Goal: Task Accomplishment & Management: Complete application form

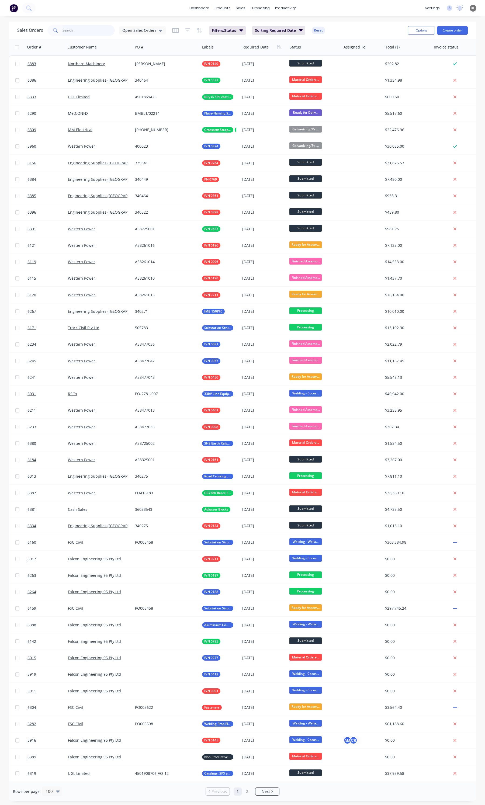
click at [82, 32] on input "text" at bounding box center [88, 30] width 53 height 11
type input "0407"
click at [77, 30] on input "text" at bounding box center [88, 30] width 53 height 11
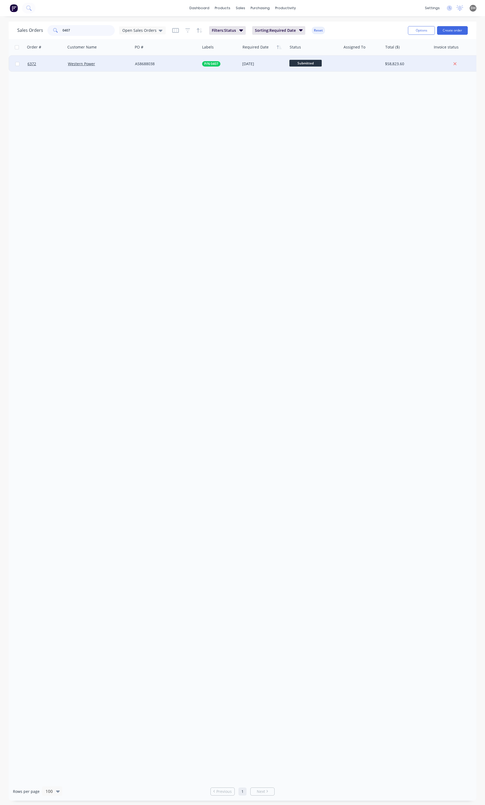
type input "0407"
click at [111, 65] on div "Western Power" at bounding box center [98, 63] width 60 height 5
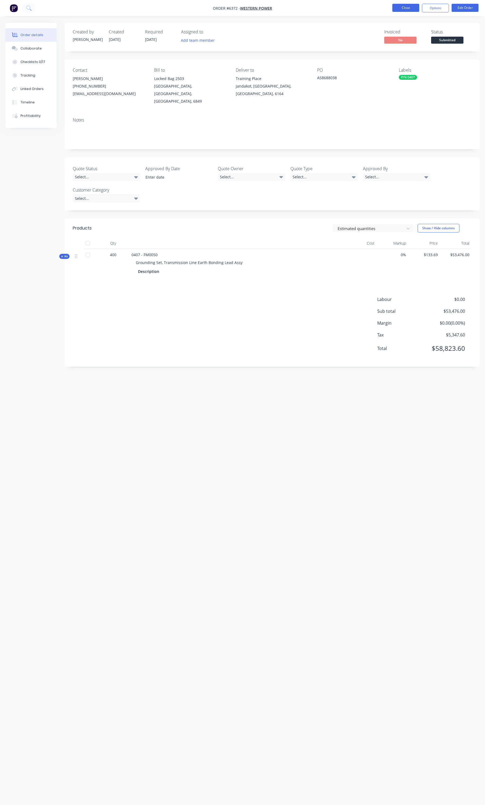
click at [411, 10] on button "Close" at bounding box center [405, 8] width 27 height 8
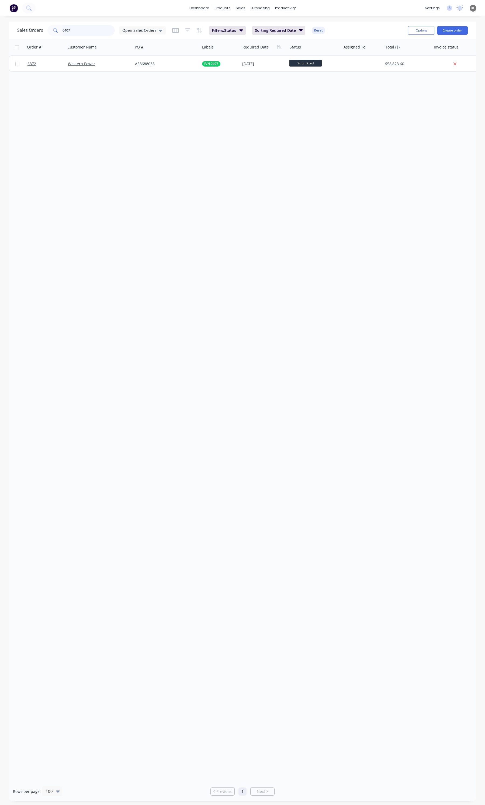
click at [107, 35] on input "0407" at bounding box center [88, 30] width 53 height 11
click at [100, 34] on input "0407" at bounding box center [88, 30] width 53 height 11
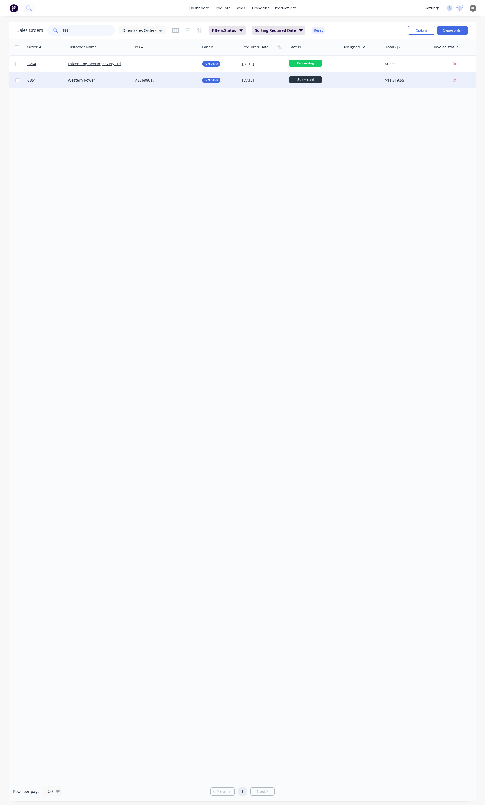
type input "188"
click at [111, 84] on div "Western Power" at bounding box center [99, 80] width 67 height 16
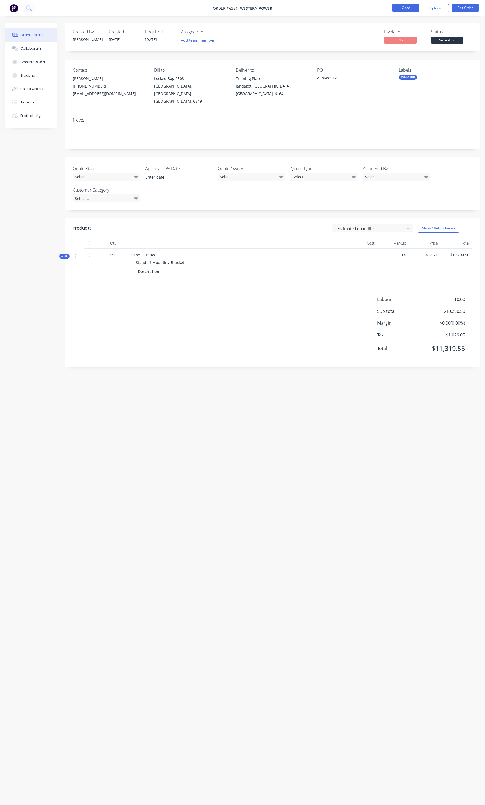
click at [406, 11] on button "Close" at bounding box center [405, 8] width 27 height 8
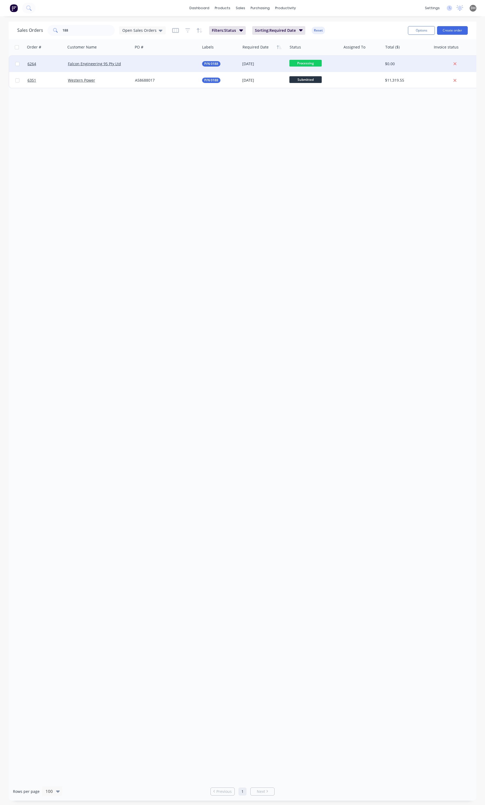
click at [163, 67] on div at bounding box center [166, 64] width 67 height 16
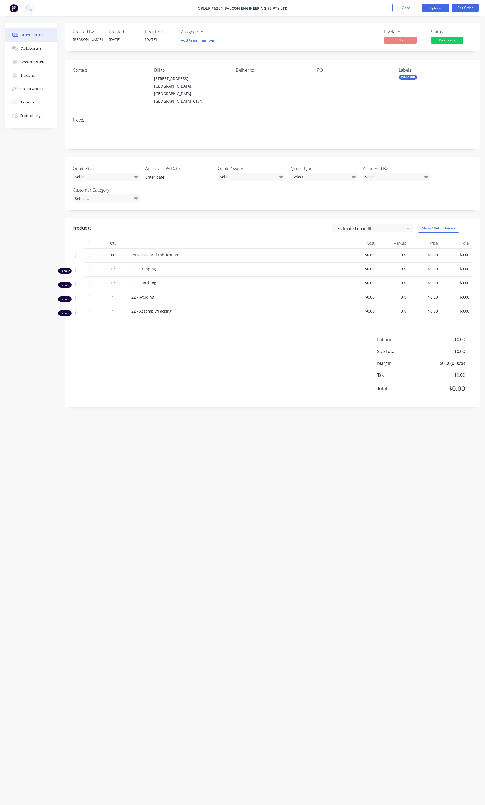
click at [427, 7] on button "Options" at bounding box center [435, 8] width 27 height 9
click at [406, 131] on div "Duplicate" at bounding box center [419, 130] width 50 height 8
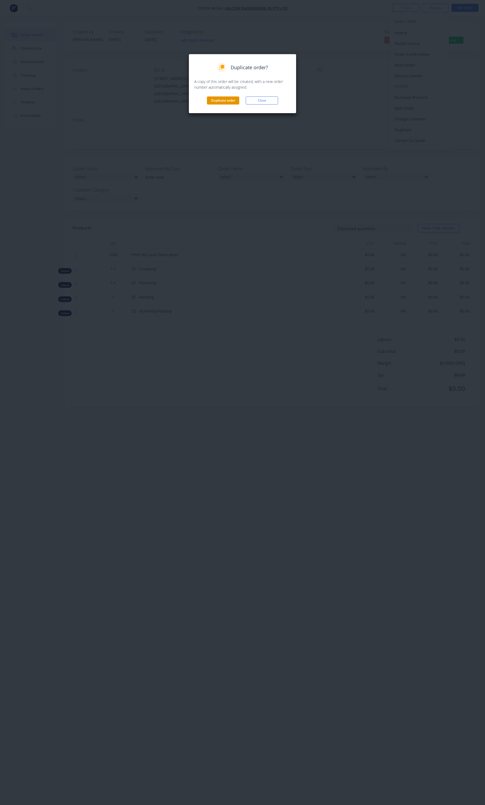
click at [232, 104] on button "Duplicate order" at bounding box center [223, 100] width 32 height 8
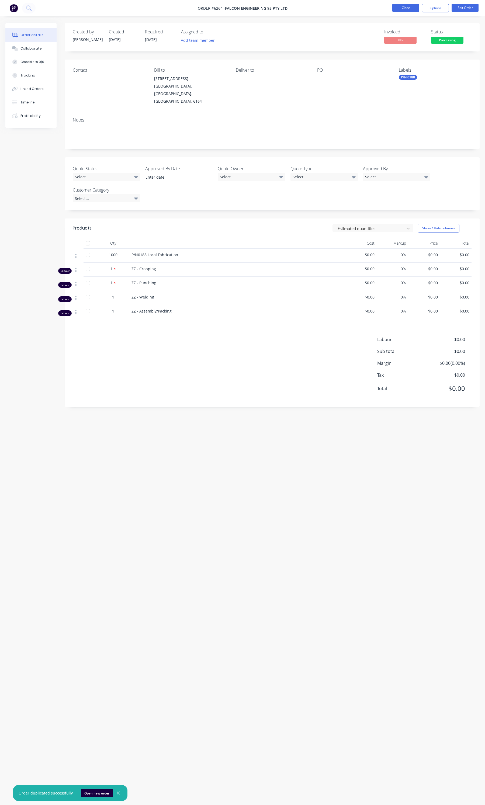
click at [410, 10] on button "Close" at bounding box center [405, 8] width 27 height 8
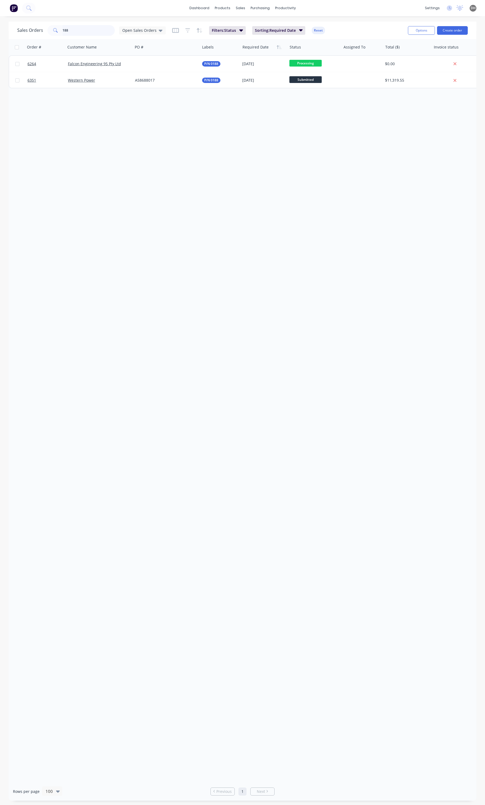
click at [90, 34] on input "188" at bounding box center [88, 30] width 53 height 11
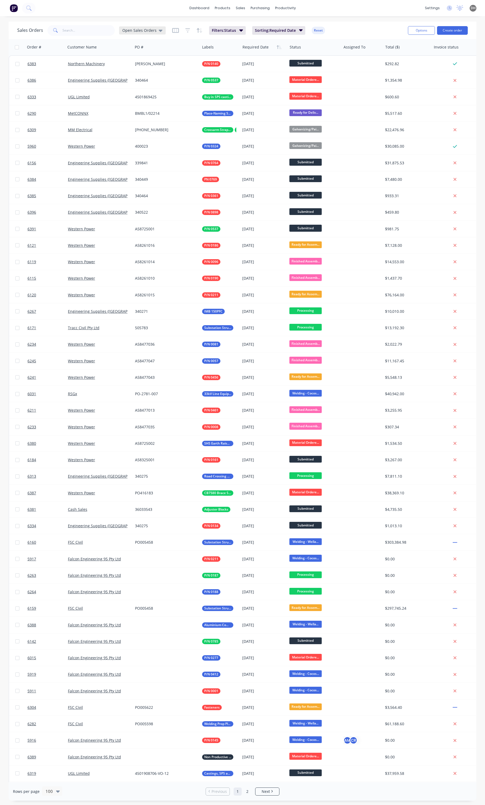
click at [154, 32] on span "Open Sales Orders" at bounding box center [139, 30] width 34 height 6
click at [145, 76] on button "None" at bounding box center [151, 76] width 61 height 6
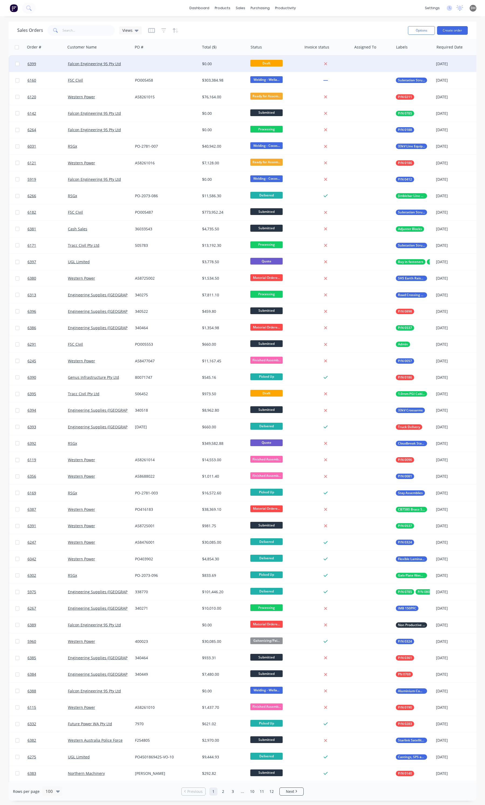
click at [118, 70] on div "Falcon Engineering 95 Pty Ltd" at bounding box center [99, 64] width 67 height 16
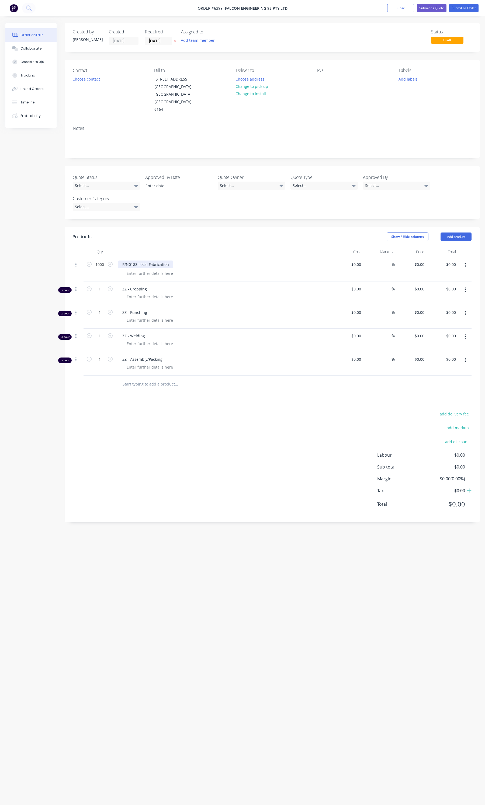
click at [137, 260] on div "P/N0188 Local Fabrication" at bounding box center [145, 264] width 55 height 8
click at [105, 260] on input "1000" at bounding box center [100, 264] width 14 height 8
type input "160"
click at [179, 286] on span "ZZ - Cropping" at bounding box center [225, 289] width 207 height 6
click at [468, 285] on button "button" at bounding box center [465, 290] width 13 height 10
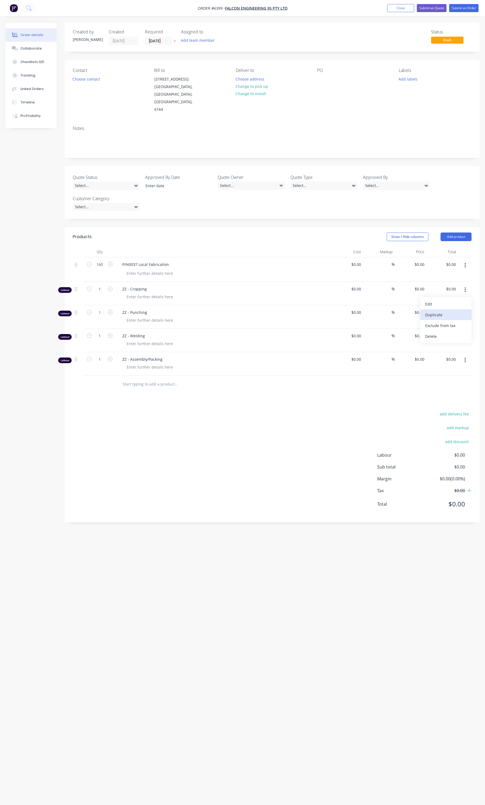
click at [444, 309] on button "Duplicate" at bounding box center [445, 314] width 51 height 11
click at [465, 285] on button "button" at bounding box center [465, 290] width 13 height 10
click at [455, 332] on div "Delete" at bounding box center [445, 336] width 41 height 8
click at [466, 285] on button "button" at bounding box center [465, 290] width 13 height 10
click at [450, 332] on div "Delete" at bounding box center [445, 336] width 41 height 8
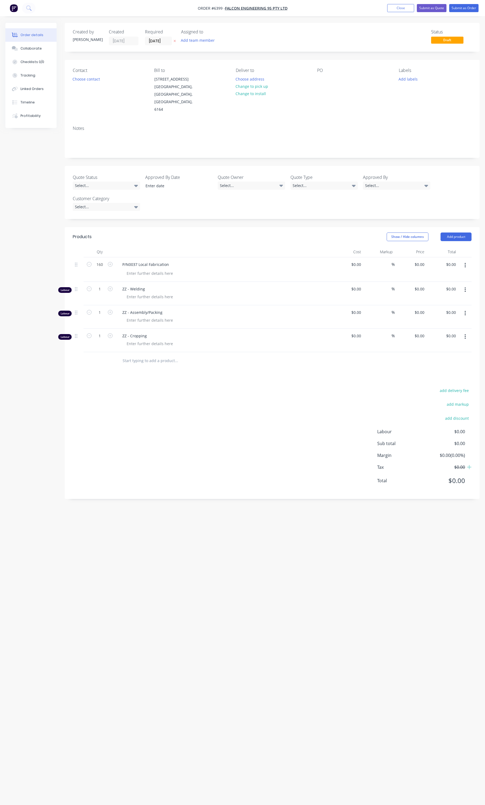
click at [465, 308] on button "button" at bounding box center [465, 313] width 13 height 10
click at [447, 356] on div "Delete" at bounding box center [445, 360] width 41 height 8
click at [464, 308] on button "button" at bounding box center [465, 313] width 13 height 10
click at [443, 356] on div "Delete" at bounding box center [445, 360] width 41 height 8
click at [248, 345] on div "add delivery fee add markup add discount Labour $0.00 Sub total $0.00 Margin $0…" at bounding box center [272, 392] width 399 height 104
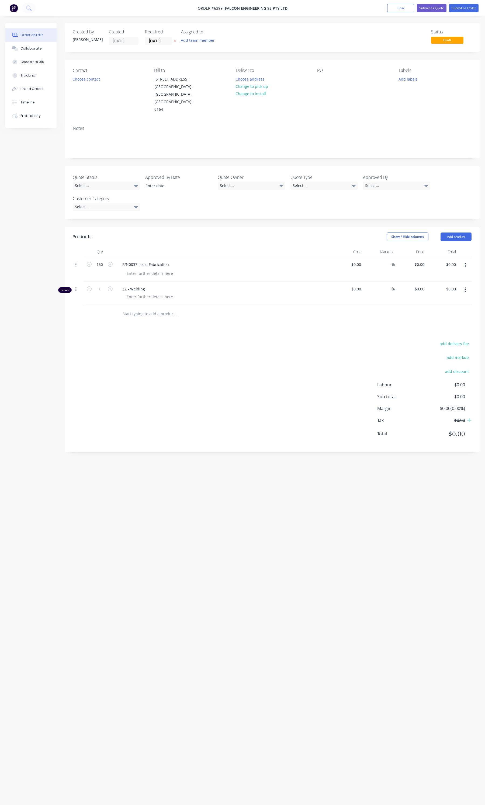
click at [465, 285] on button "button" at bounding box center [465, 290] width 13 height 10
click at [450, 311] on div "Duplicate" at bounding box center [445, 315] width 41 height 8
click at [464, 310] on icon "button" at bounding box center [464, 313] width 1 height 6
click at [433, 323] on div "Edit" at bounding box center [445, 327] width 41 height 8
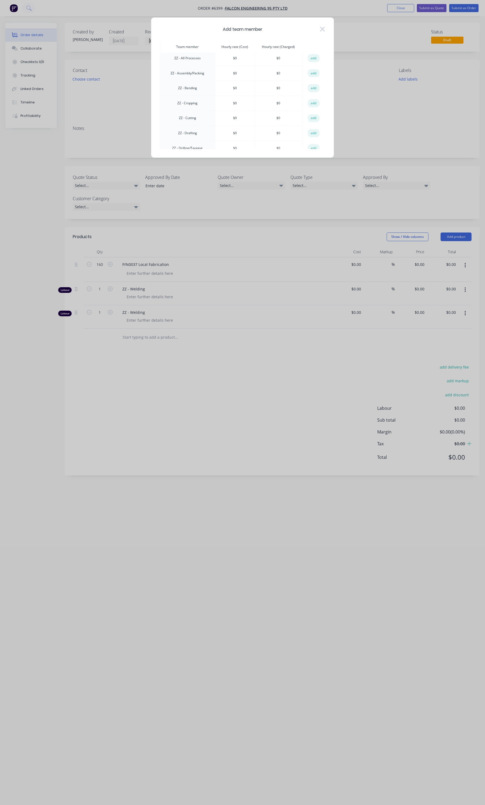
scroll to position [458, 0]
click at [309, 80] on button "add" at bounding box center [314, 84] width 12 height 8
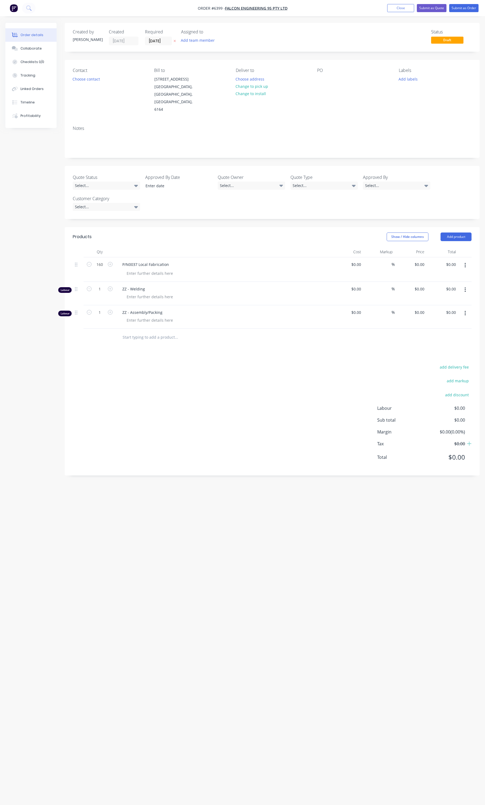
click at [239, 398] on div "add delivery fee add markup add discount Labour $0.00 Sub total $0.00 Margin $0…" at bounding box center [272, 415] width 399 height 104
click at [156, 43] on input "07/10/25" at bounding box center [158, 41] width 26 height 8
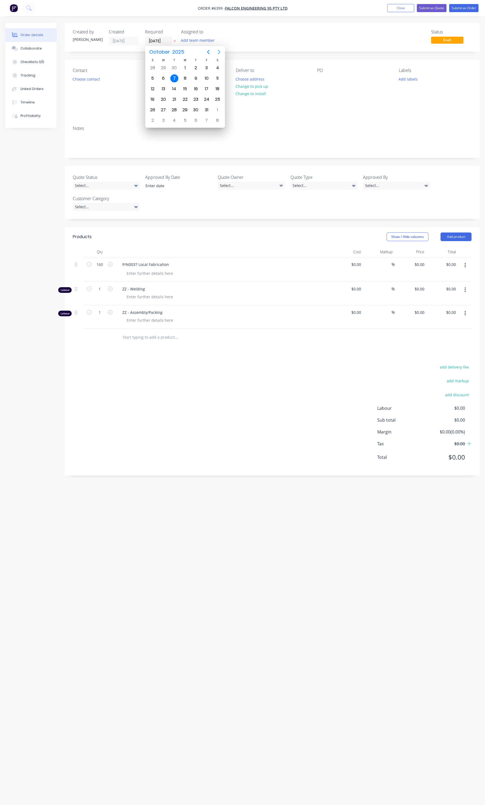
click at [216, 51] on icon "Next page" at bounding box center [219, 52] width 6 height 6
click at [204, 108] on div "28" at bounding box center [207, 110] width 8 height 8
type input "28/11/25"
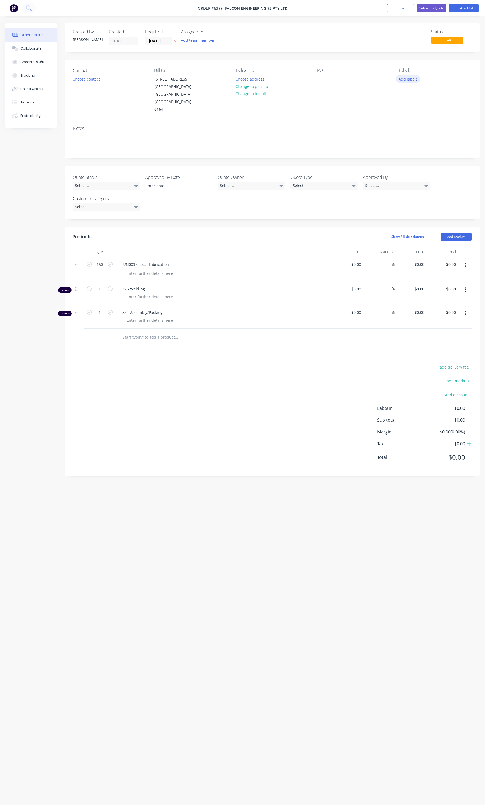
click at [405, 76] on button "Add labels" at bounding box center [407, 78] width 25 height 7
click at [416, 99] on input "text" at bounding box center [443, 95] width 56 height 11
type input "0037"
click at [408, 128] on div at bounding box center [408, 127] width 11 height 11
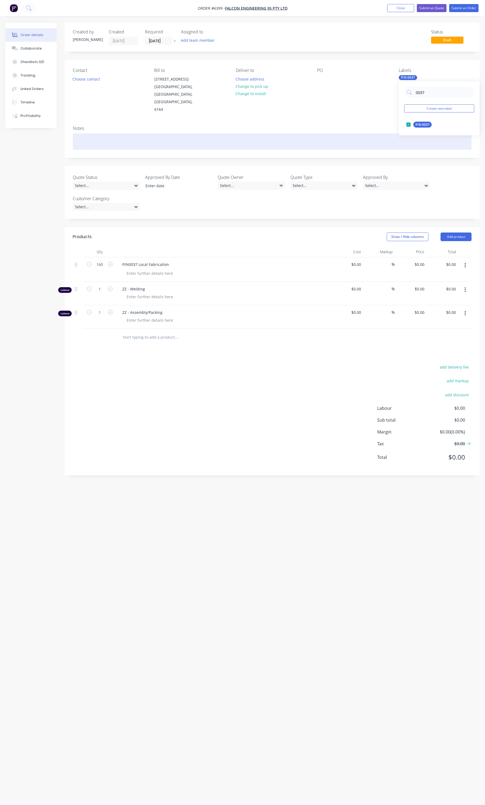
click at [324, 133] on div at bounding box center [272, 141] width 399 height 16
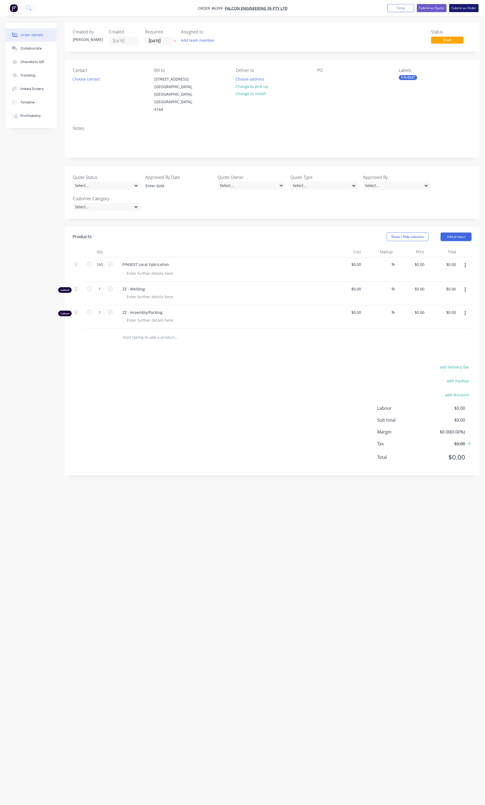
click at [467, 8] on button "Submit as Order" at bounding box center [463, 8] width 29 height 8
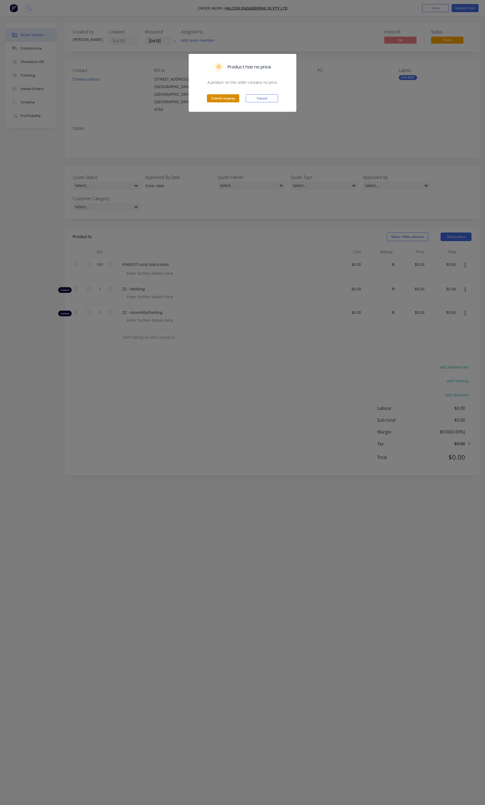
click at [230, 99] on button "Submit anyway" at bounding box center [223, 98] width 32 height 8
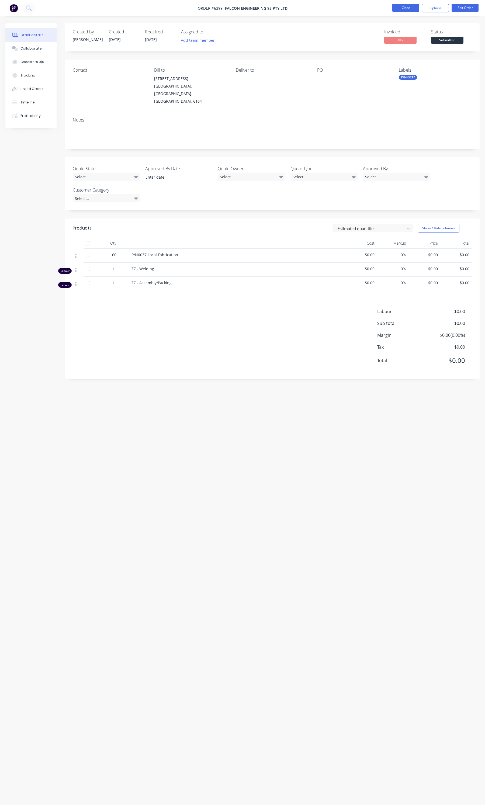
click at [411, 9] on button "Close" at bounding box center [405, 8] width 27 height 8
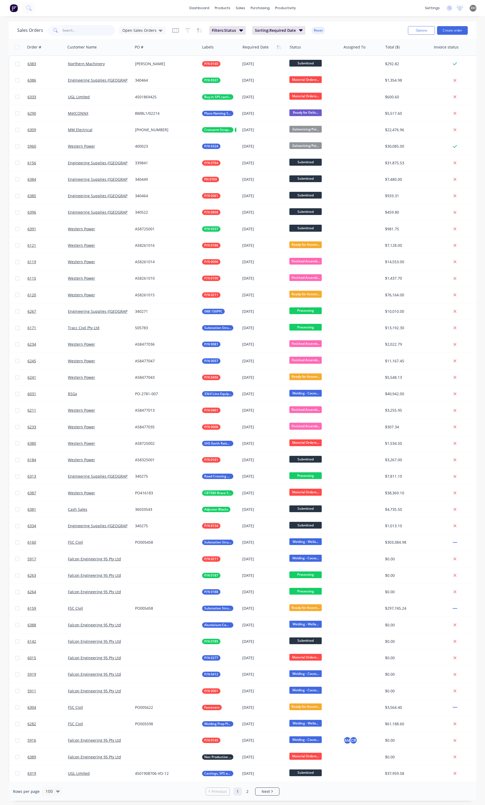
click at [100, 30] on input "text" at bounding box center [88, 30] width 53 height 11
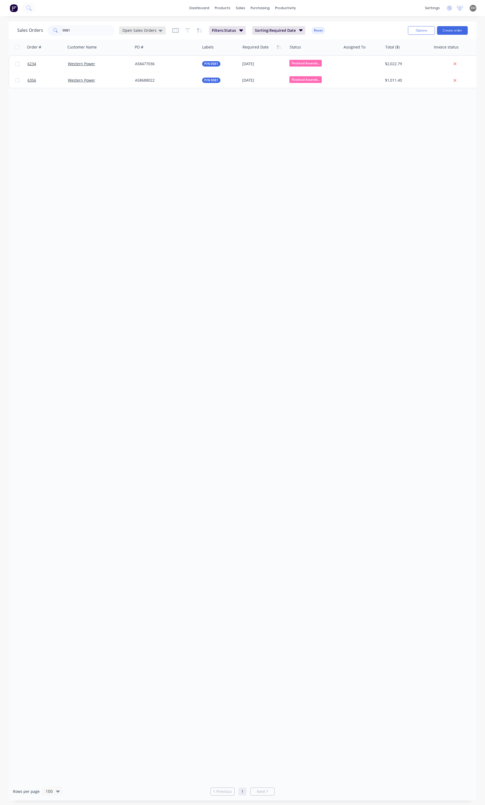
click at [150, 27] on div "Open Sales Orders" at bounding box center [142, 30] width 47 height 8
click at [135, 74] on button "None" at bounding box center [151, 76] width 61 height 6
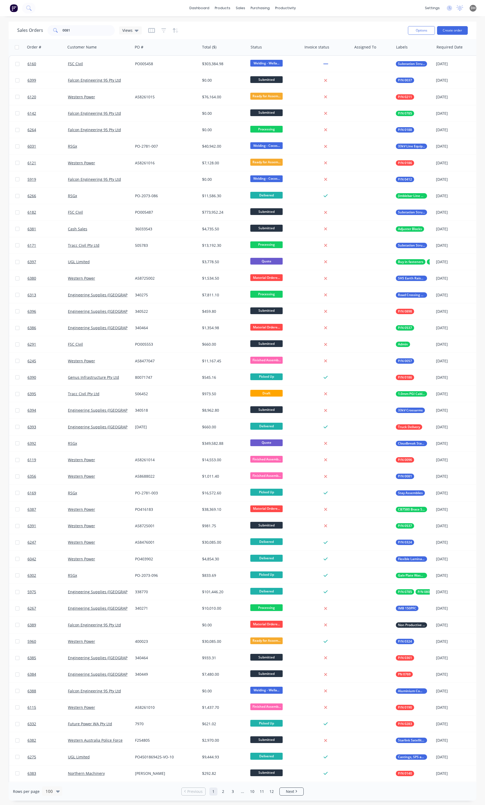
click at [78, 24] on div "Sales Orders 0081 Views" at bounding box center [210, 30] width 386 height 13
click at [78, 26] on input "0081" at bounding box center [88, 30] width 53 height 11
type input "0081"
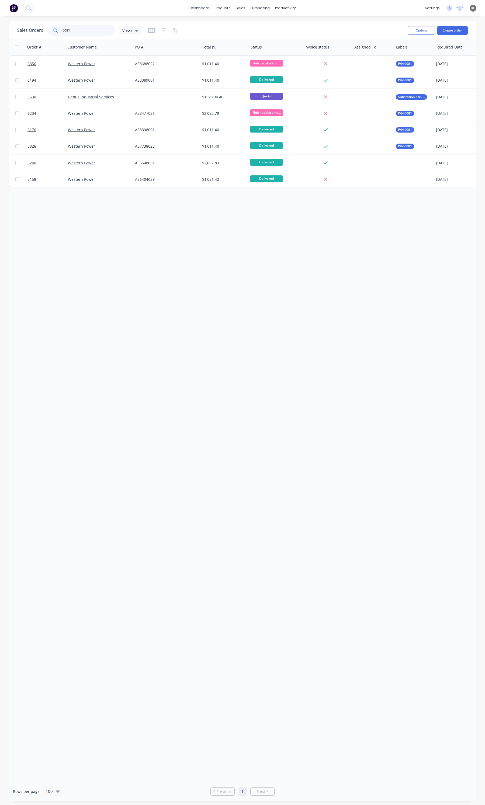
click at [97, 30] on input "0081" at bounding box center [88, 30] width 53 height 11
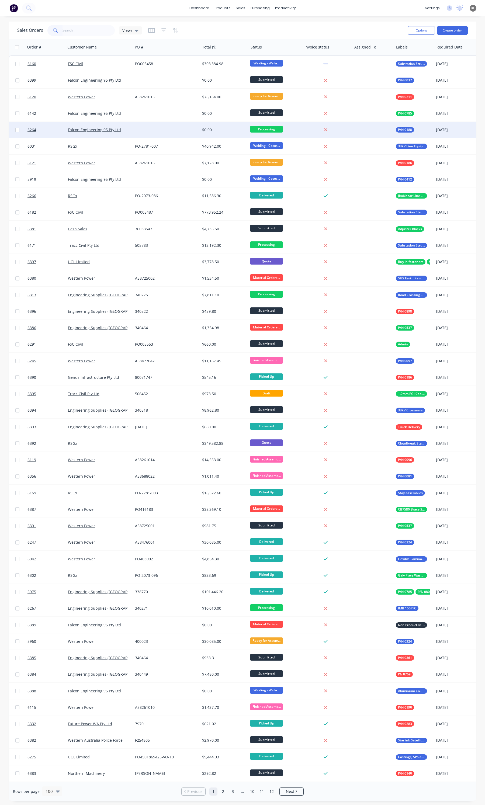
click at [161, 129] on div at bounding box center [166, 130] width 67 height 16
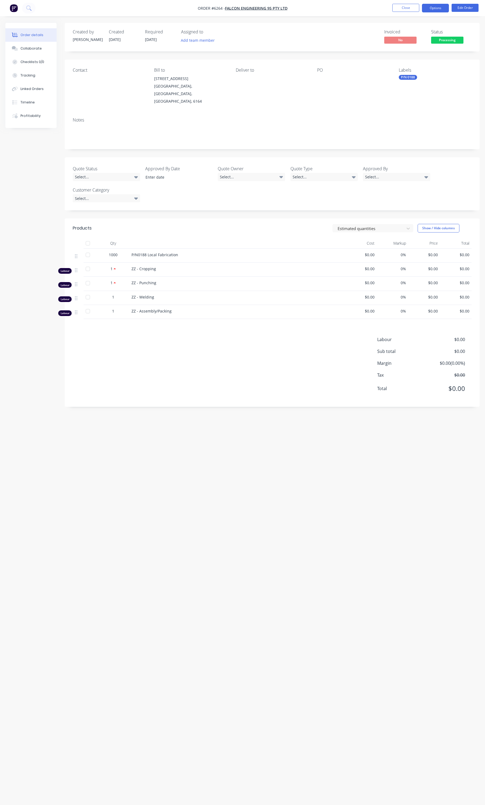
click at [434, 11] on button "Options" at bounding box center [435, 8] width 27 height 9
click at [414, 130] on div "Duplicate" at bounding box center [419, 130] width 50 height 8
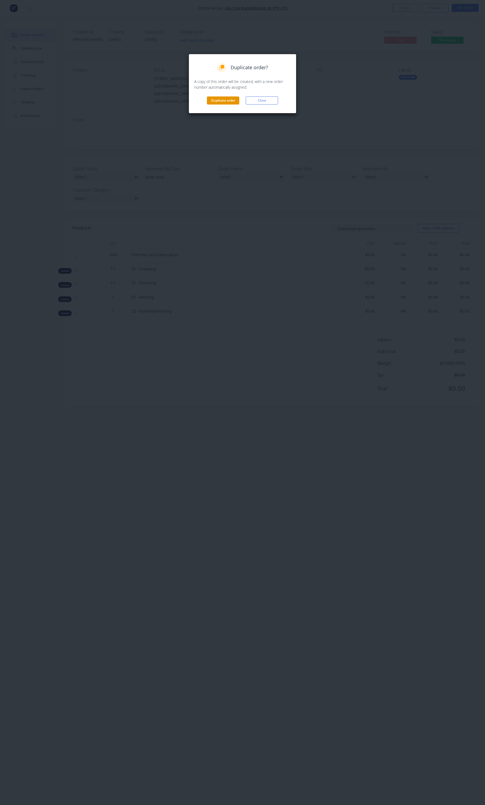
click at [221, 101] on button "Duplicate order" at bounding box center [223, 100] width 32 height 8
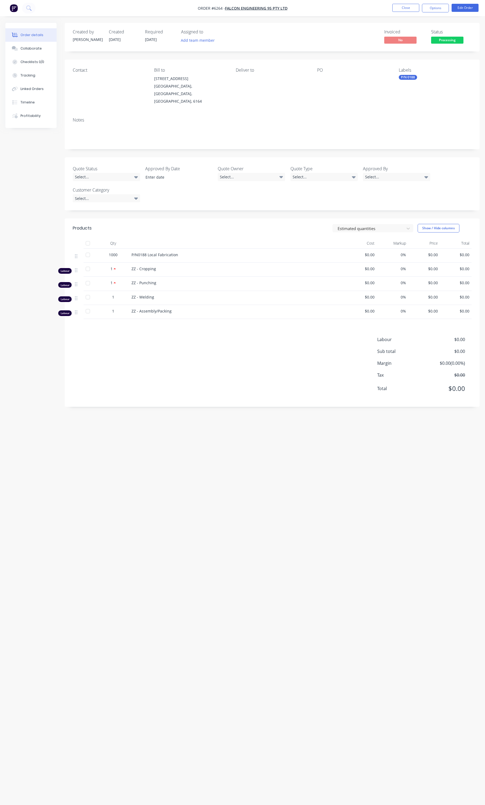
click at [407, 3] on nav "Order #6264 - Falcon Engineering 95 Pty Ltd Close Options Edit Order" at bounding box center [242, 8] width 485 height 16
click at [405, 5] on button "Close" at bounding box center [405, 8] width 27 height 8
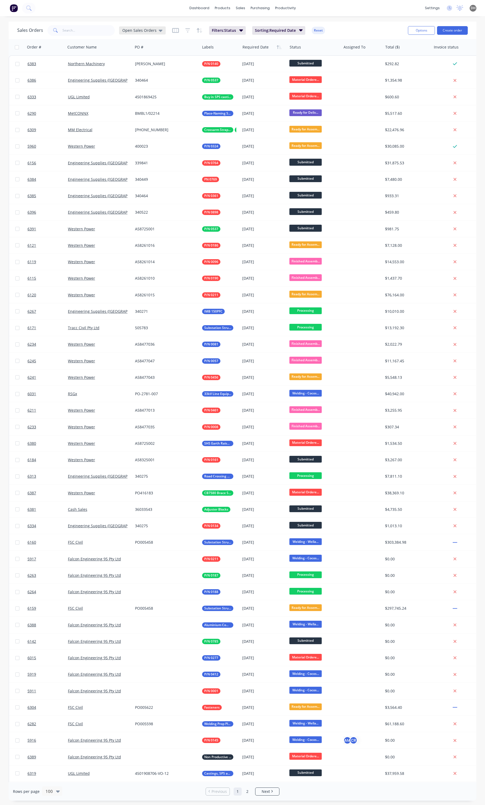
click at [144, 26] on div "Open Sales Orders" at bounding box center [142, 30] width 47 height 8
click at [135, 75] on button "None" at bounding box center [151, 76] width 61 height 6
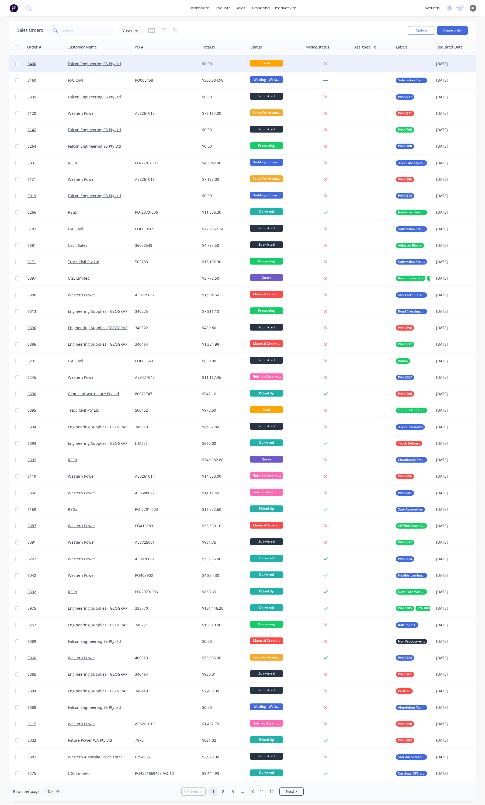
click at [132, 68] on div "Falcon Engineering 95 Pty Ltd" at bounding box center [99, 64] width 67 height 16
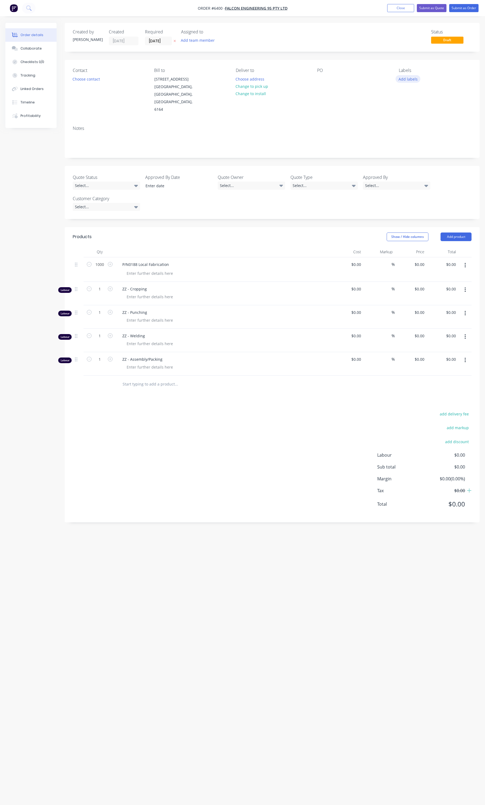
click at [408, 81] on button "Add labels" at bounding box center [407, 78] width 25 height 7
click at [415, 93] on input "text" at bounding box center [443, 95] width 56 height 11
type input "0081"
click at [406, 127] on div at bounding box center [408, 127] width 11 height 11
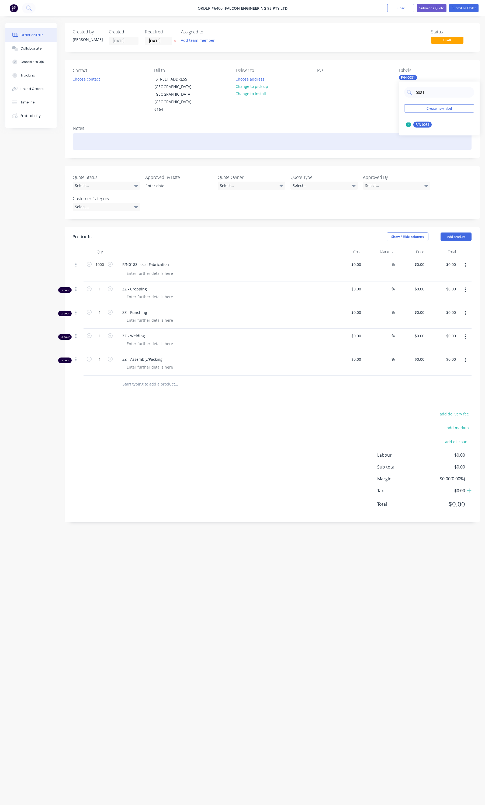
click at [304, 133] on div at bounding box center [272, 141] width 399 height 16
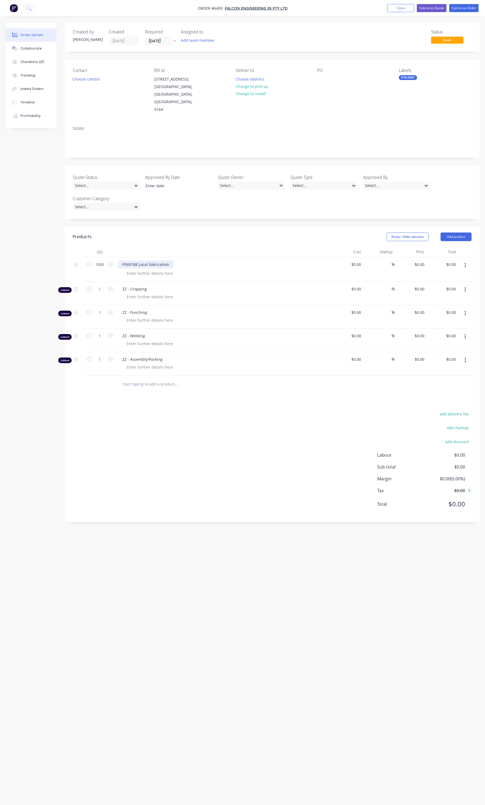
click at [138, 260] on div "P/N0188 Local Fabrication" at bounding box center [145, 264] width 55 height 8
click at [100, 260] on input "1000" at bounding box center [100, 264] width 14 height 8
type input "20"
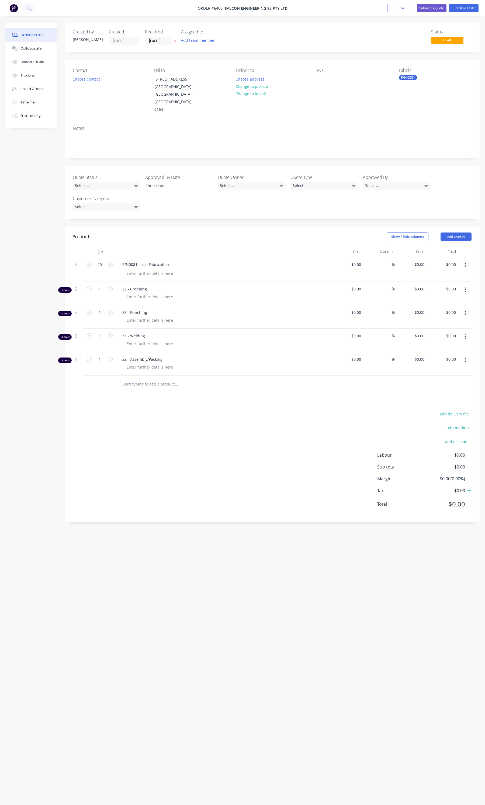
click at [464, 285] on button "button" at bounding box center [465, 290] width 13 height 10
click at [455, 298] on button "Edit" at bounding box center [445, 303] width 51 height 11
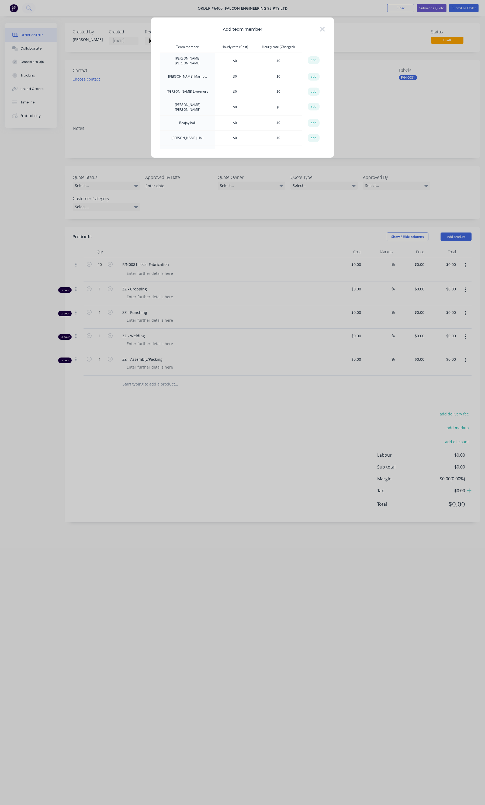
drag, startPoint x: 325, startPoint y: 52, endPoint x: 324, endPoint y: 100, distance: 48.0
click at [324, 100] on div "Add team member Team member Hourly rate (Cost) Hourly rate (Charged) action Aar…" at bounding box center [242, 87] width 183 height 141
click at [309, 134] on button "add" at bounding box center [314, 138] width 12 height 8
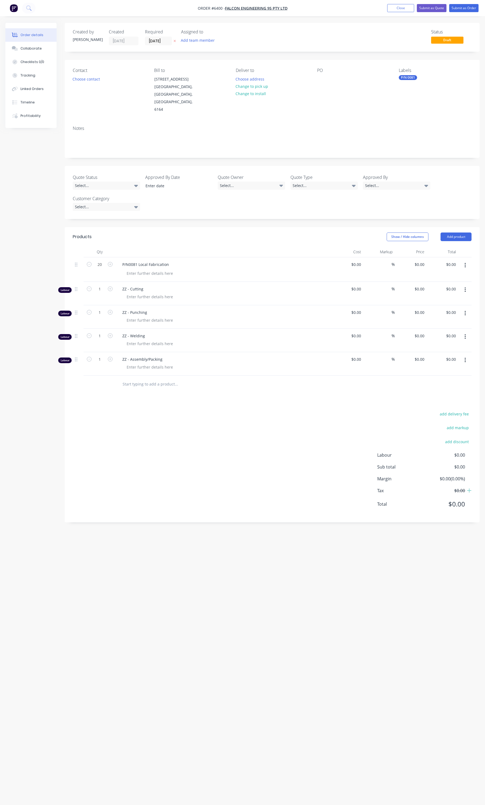
click at [464, 308] on button "button" at bounding box center [465, 313] width 13 height 10
click at [450, 322] on button "Edit" at bounding box center [445, 327] width 51 height 11
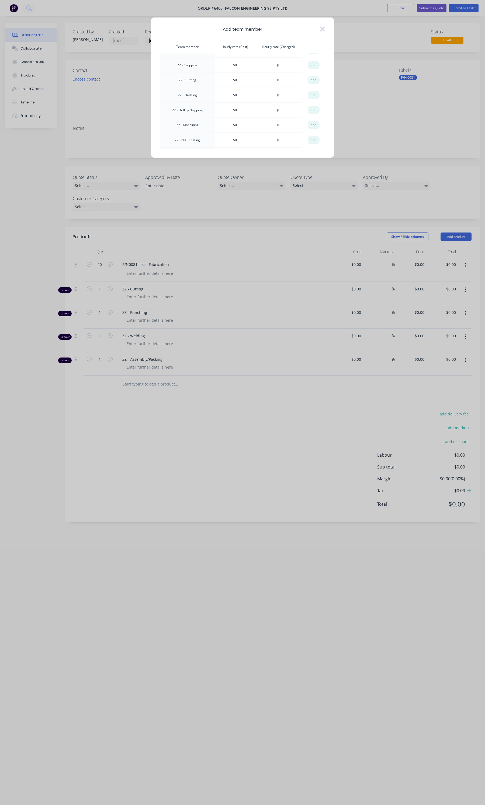
scroll to position [547, 0]
click at [316, 126] on button "add" at bounding box center [314, 130] width 12 height 8
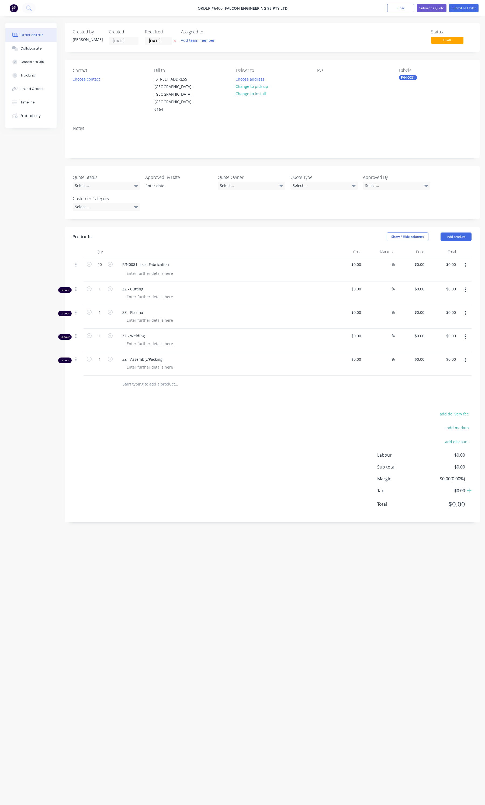
click at [283, 443] on div "add delivery fee add markup add discount Labour $0.00 Sub total $0.00 Margin $0…" at bounding box center [272, 462] width 399 height 104
click at [159, 41] on input "07/10/25" at bounding box center [158, 41] width 26 height 8
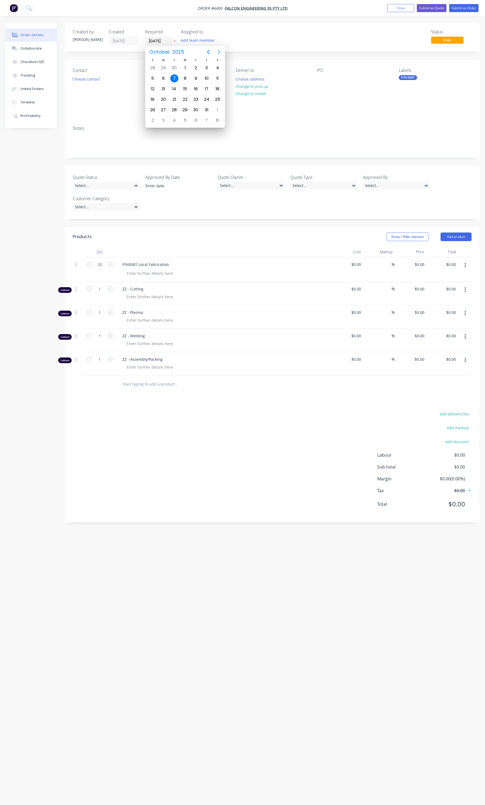
click at [221, 52] on icon "Next page" at bounding box center [219, 52] width 6 height 6
click at [208, 107] on div "28" at bounding box center [207, 110] width 8 height 8
type input "28/11/25"
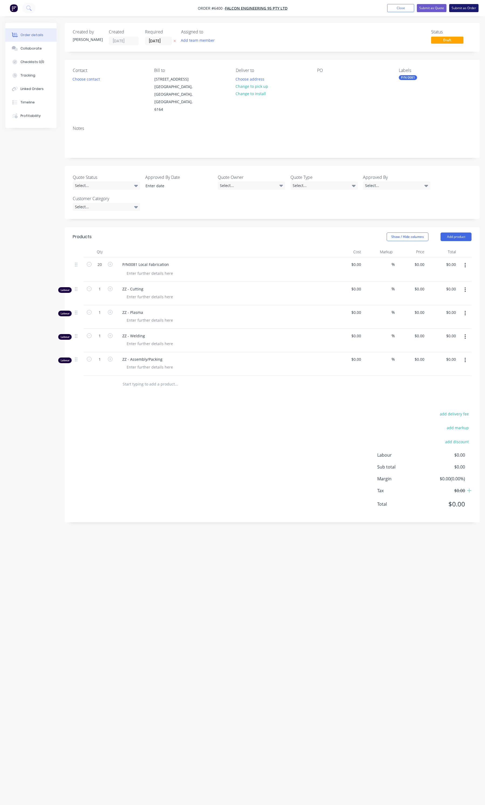
click at [456, 11] on button "Submit as Order" at bounding box center [463, 8] width 29 height 8
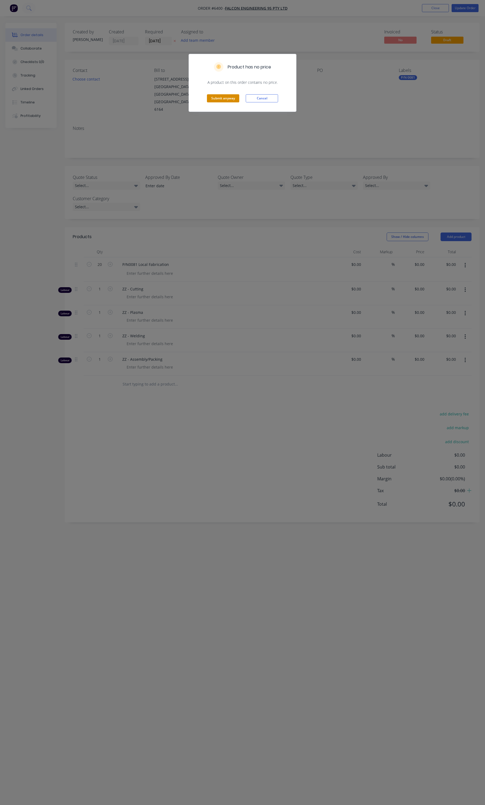
click at [222, 96] on button "Submit anyway" at bounding box center [223, 98] width 32 height 8
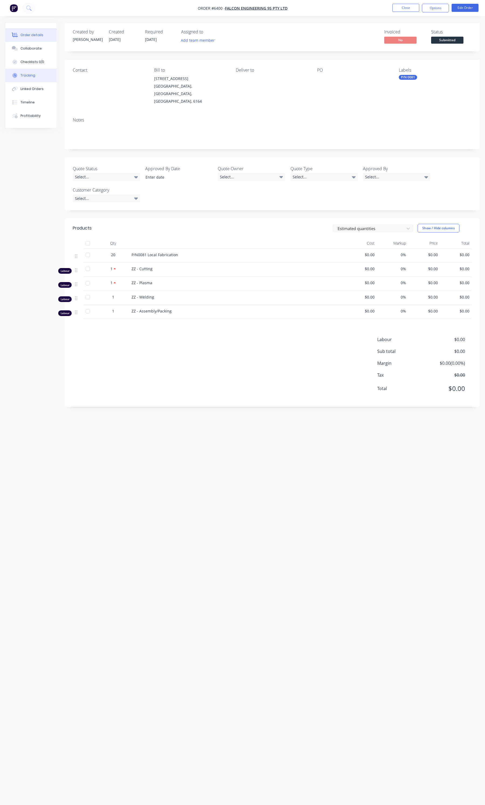
click at [33, 76] on div "Tracking" at bounding box center [27, 75] width 15 height 5
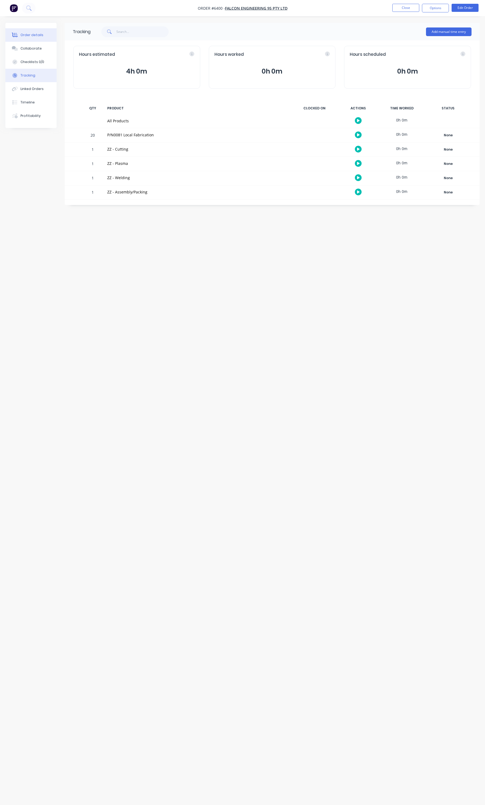
click at [30, 34] on div "Order details" at bounding box center [31, 35] width 23 height 5
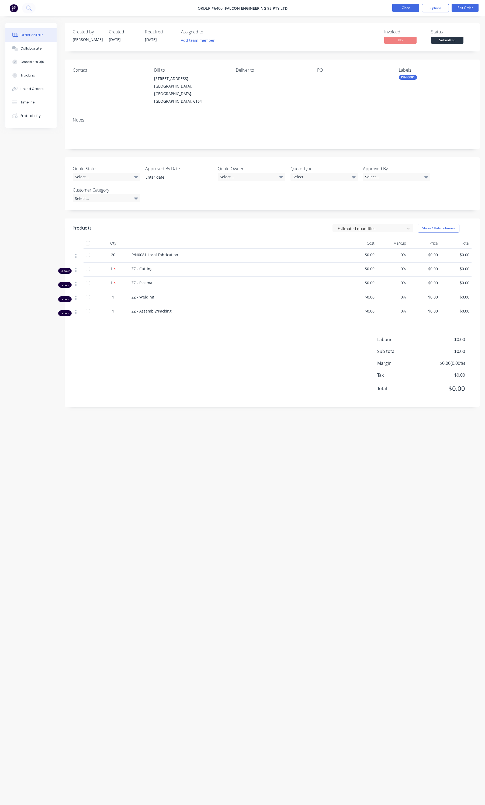
click at [395, 6] on button "Close" at bounding box center [405, 8] width 27 height 8
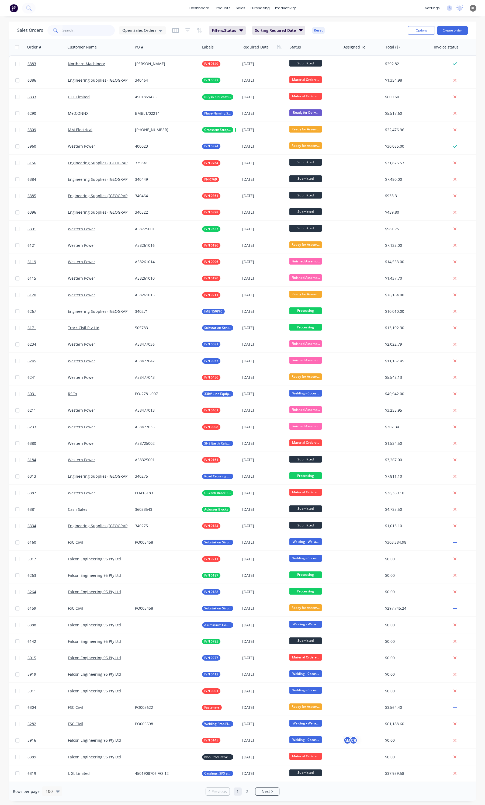
click at [95, 30] on input "text" at bounding box center [88, 30] width 53 height 11
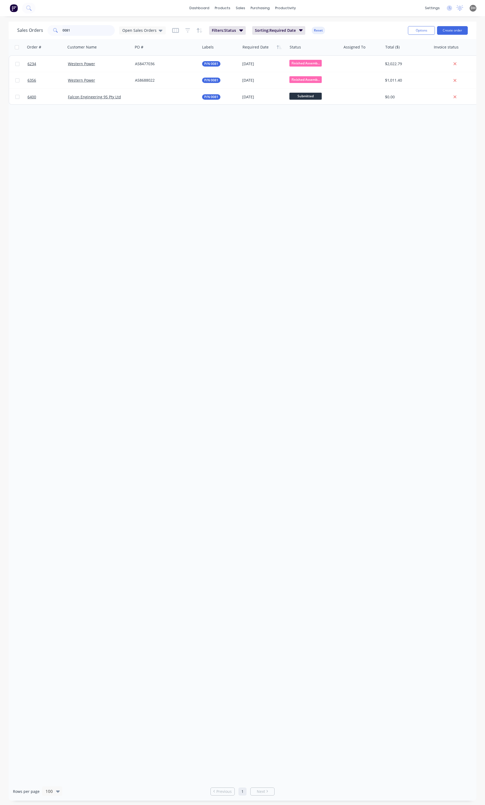
click at [107, 32] on input "0081" at bounding box center [88, 30] width 53 height 11
type input "0081"
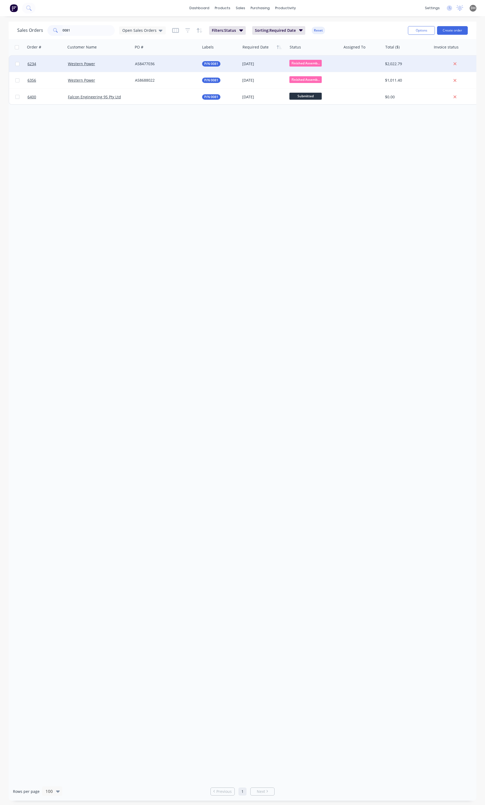
click at [161, 61] on div "A58477036" at bounding box center [165, 63] width 60 height 5
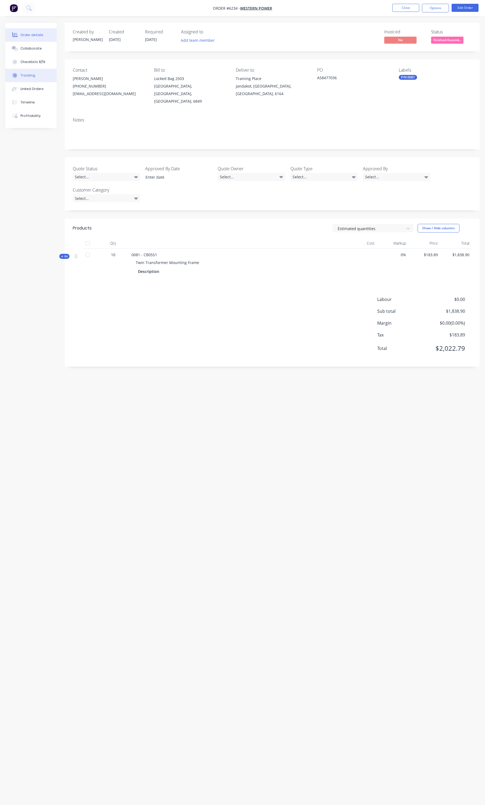
click at [37, 74] on button "Tracking" at bounding box center [30, 75] width 51 height 13
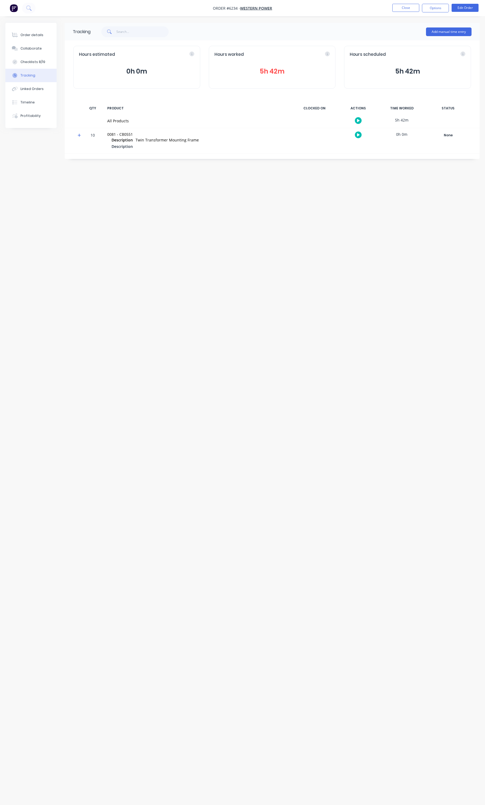
click at [326, 53] on div "Hours worked" at bounding box center [272, 54] width 116 height 6
click at [277, 69] on button "5h 42m" at bounding box center [272, 71] width 116 height 10
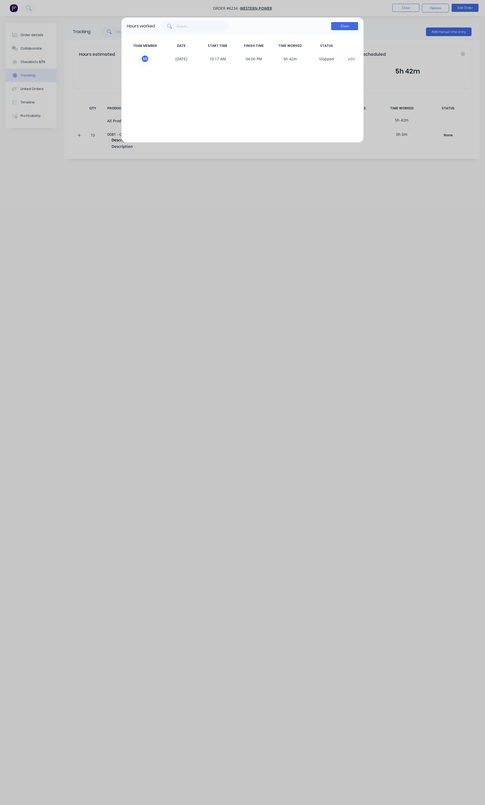
click at [348, 29] on button "Close" at bounding box center [344, 26] width 27 height 8
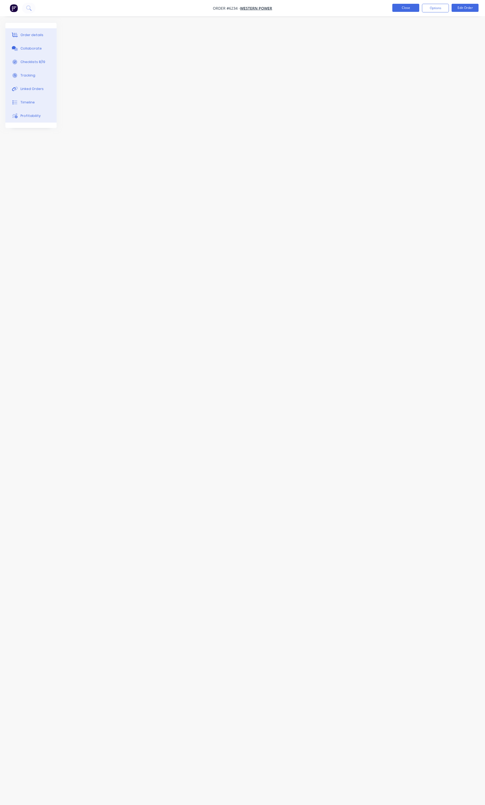
click at [395, 8] on button "Close" at bounding box center [405, 8] width 27 height 8
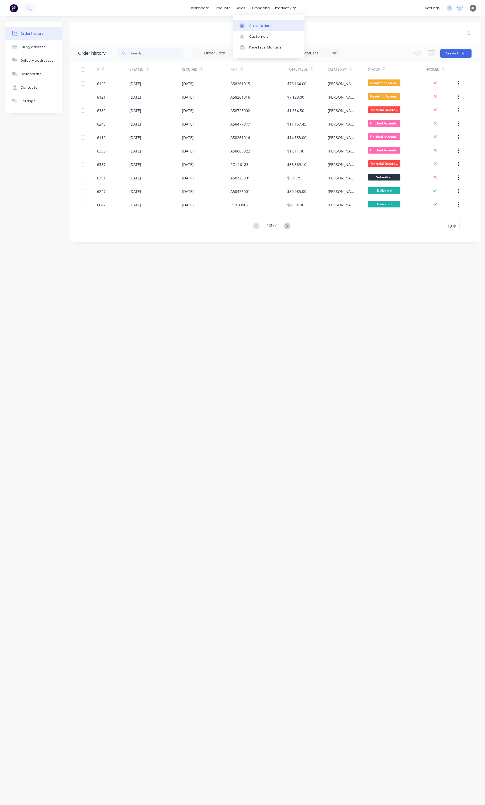
click at [249, 20] on link "Sales Orders" at bounding box center [268, 25] width 71 height 11
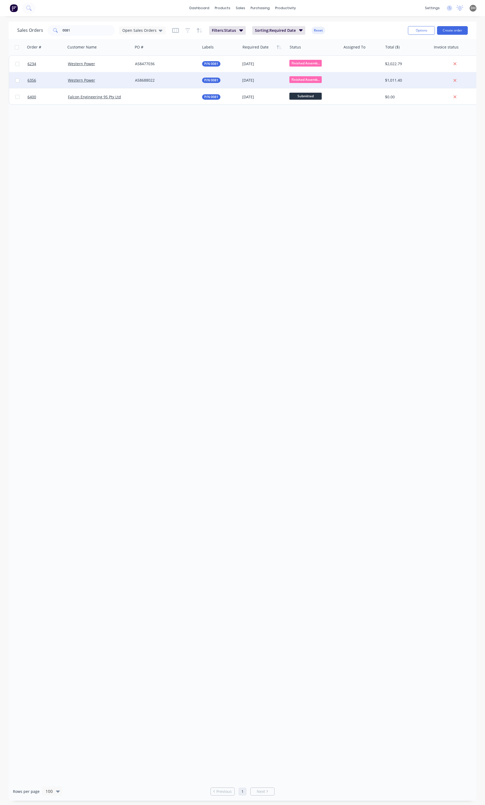
click at [177, 84] on div "A58688022" at bounding box center [166, 80] width 67 height 16
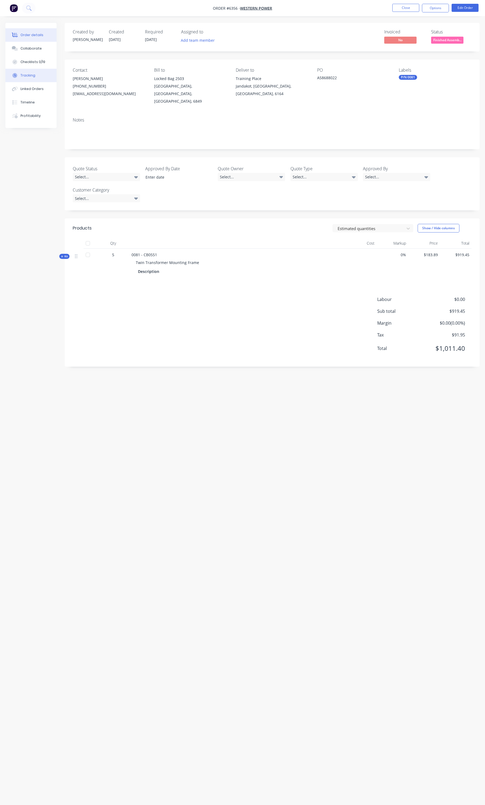
click at [34, 79] on button "Tracking" at bounding box center [30, 75] width 51 height 13
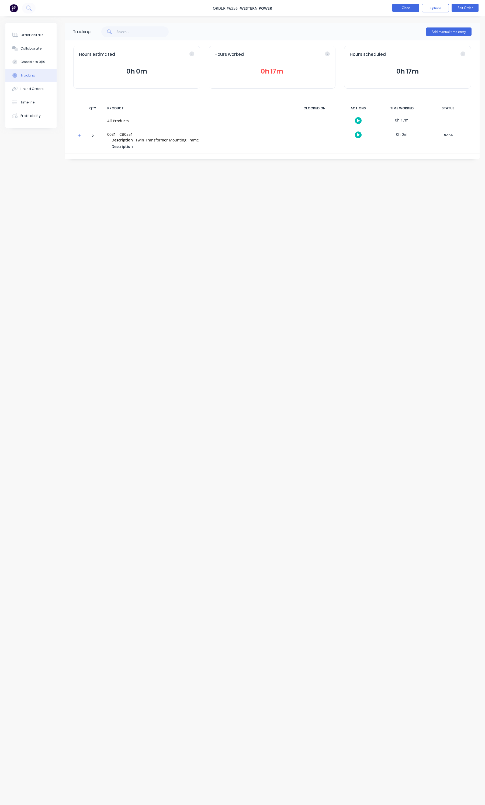
click at [397, 10] on button "Close" at bounding box center [405, 8] width 27 height 8
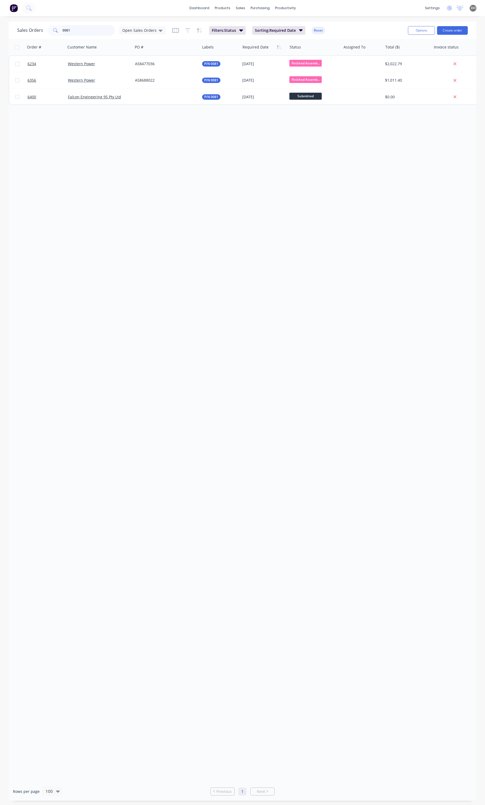
click at [89, 31] on input "0081" at bounding box center [88, 30] width 53 height 11
click at [135, 27] on div "Open Sales Orders" at bounding box center [142, 30] width 47 height 8
click at [133, 79] on button "None" at bounding box center [151, 76] width 61 height 6
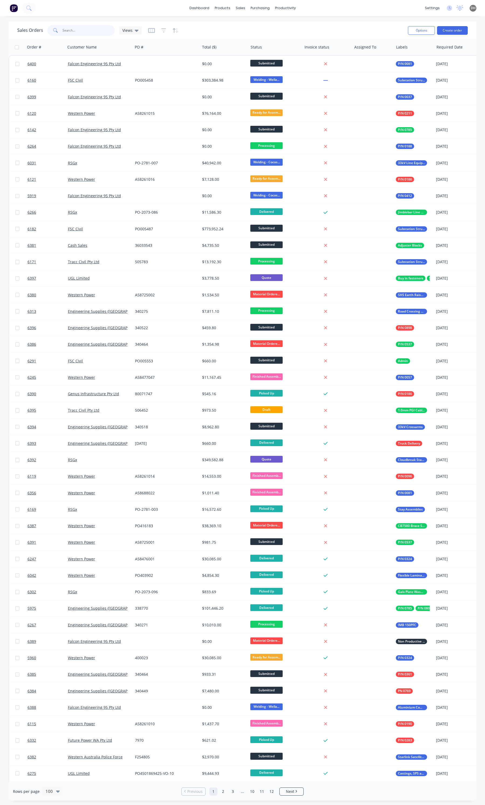
click at [79, 33] on input "0081" at bounding box center [88, 30] width 53 height 11
type input "0081"
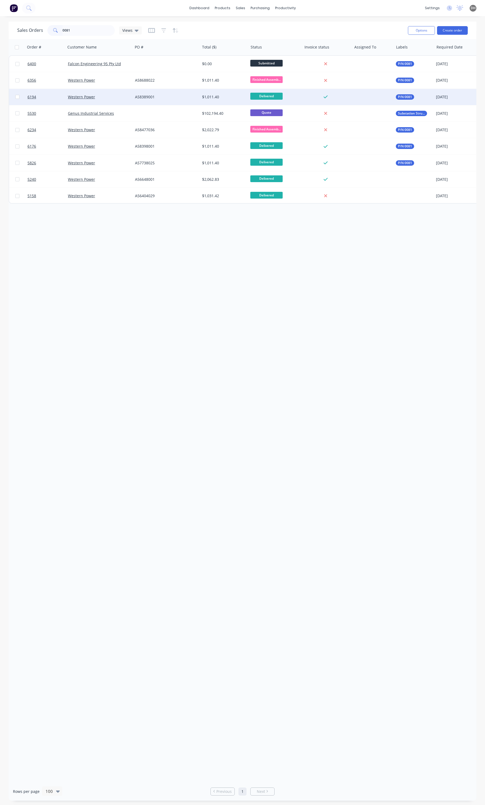
click at [187, 97] on div "A58389001" at bounding box center [165, 96] width 60 height 5
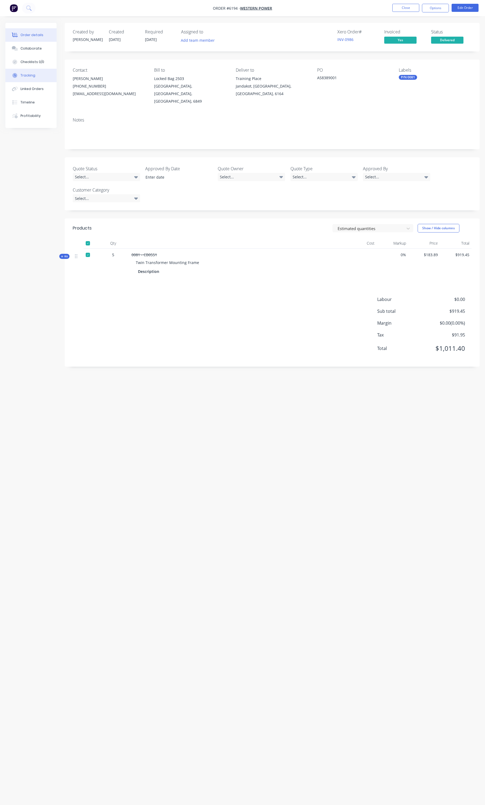
click at [33, 77] on div "Tracking" at bounding box center [27, 75] width 15 height 5
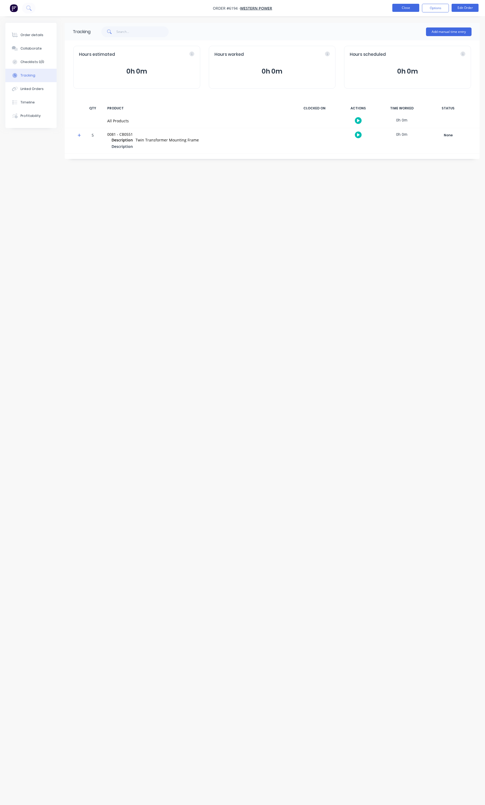
click at [411, 6] on button "Close" at bounding box center [405, 8] width 27 height 8
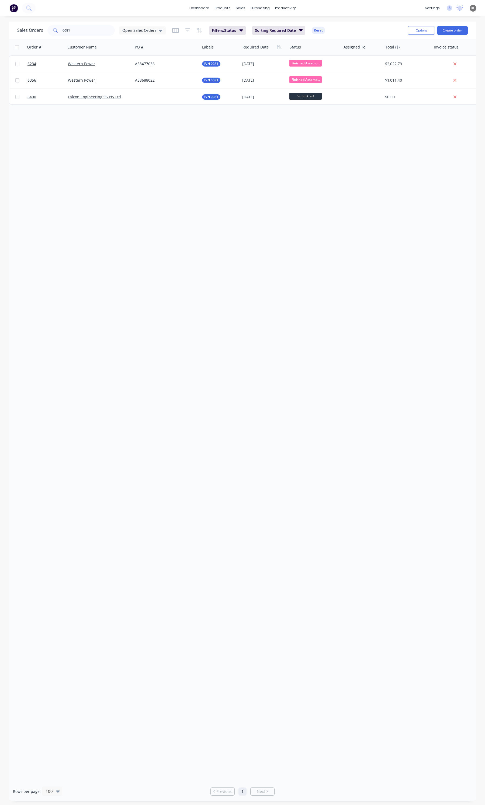
click at [149, 24] on div "Sales Orders 0081 Open Sales Orders Filters: Status Sorting: Required Date Reset" at bounding box center [210, 30] width 386 height 13
click at [148, 27] on span "Open Sales Orders" at bounding box center [139, 30] width 34 height 6
click at [136, 75] on button "None" at bounding box center [151, 76] width 61 height 6
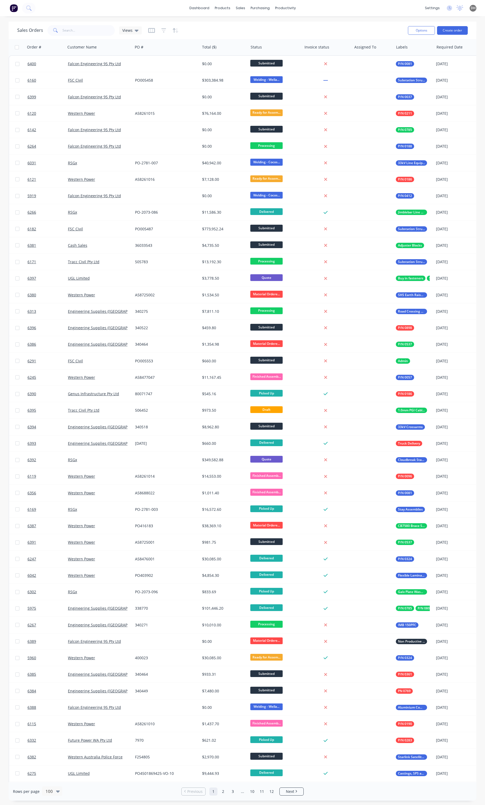
click at [77, 38] on div "Sales Orders 0081 Views Options Create order" at bounding box center [243, 31] width 468 height 18
click at [78, 34] on input "0081" at bounding box center [88, 30] width 53 height 11
type input "0081"
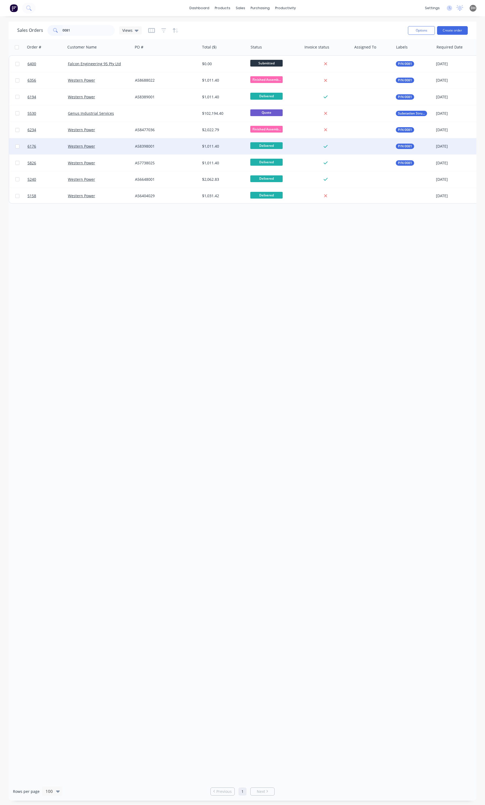
click at [230, 146] on div "$1,011.40" at bounding box center [223, 146] width 42 height 5
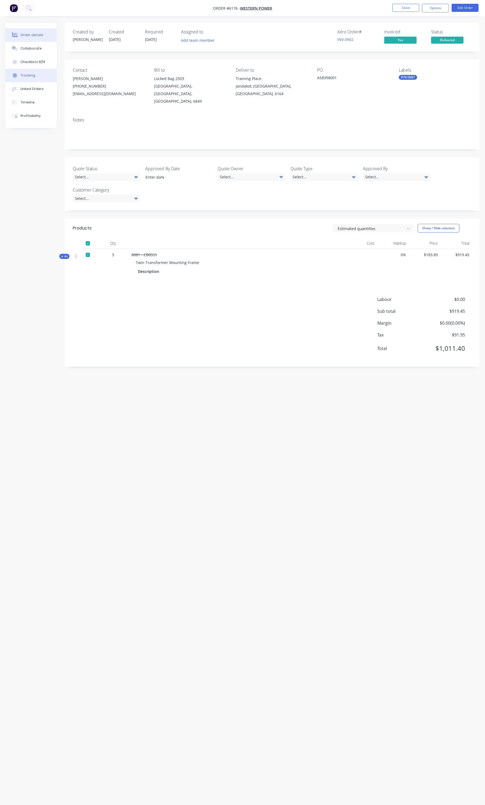
click at [30, 79] on button "Tracking" at bounding box center [30, 75] width 51 height 13
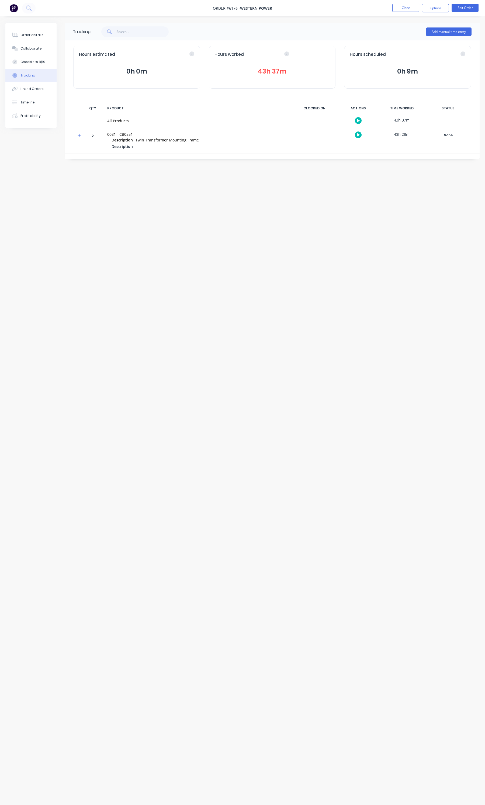
click at [277, 69] on button "43h 37m" at bounding box center [272, 71] width 116 height 10
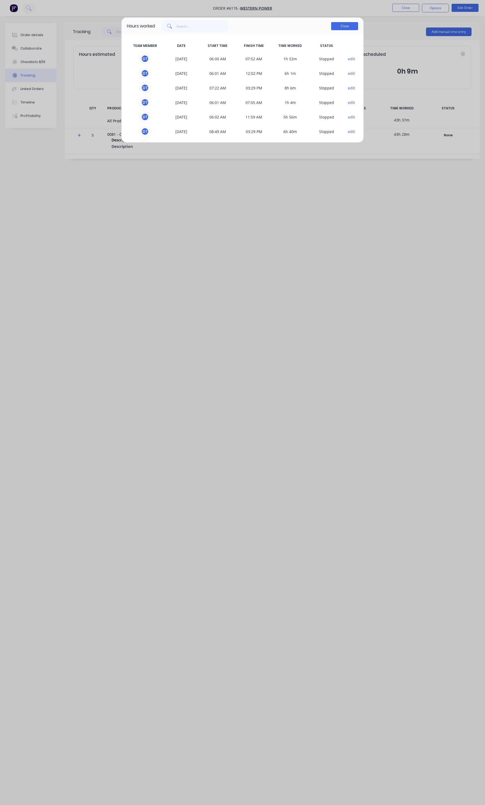
click at [336, 27] on button "Close" at bounding box center [344, 26] width 27 height 8
